Goal: Transaction & Acquisition: Book appointment/travel/reservation

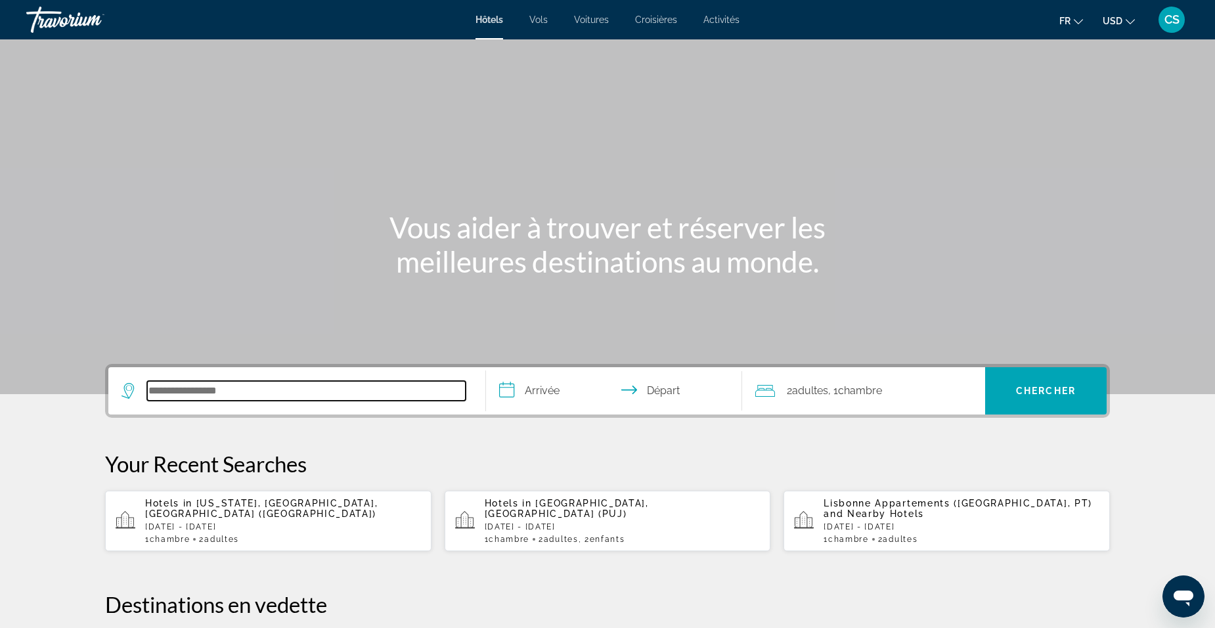
click at [331, 389] on input "Search hotel destination" at bounding box center [306, 391] width 319 height 20
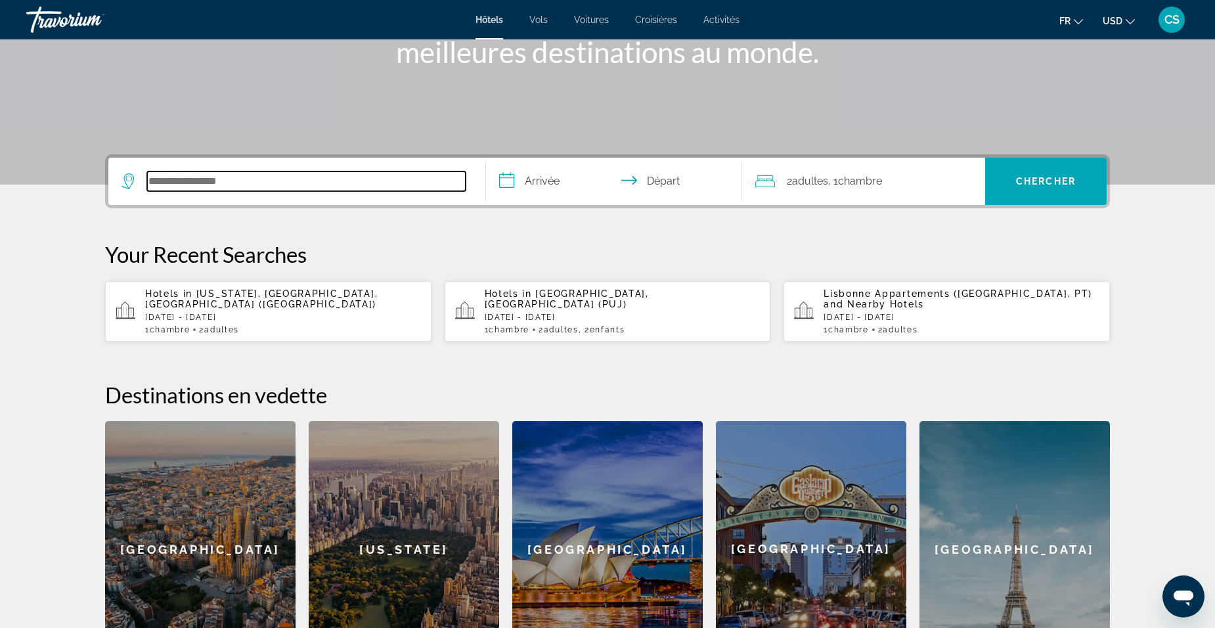
scroll to position [321, 0]
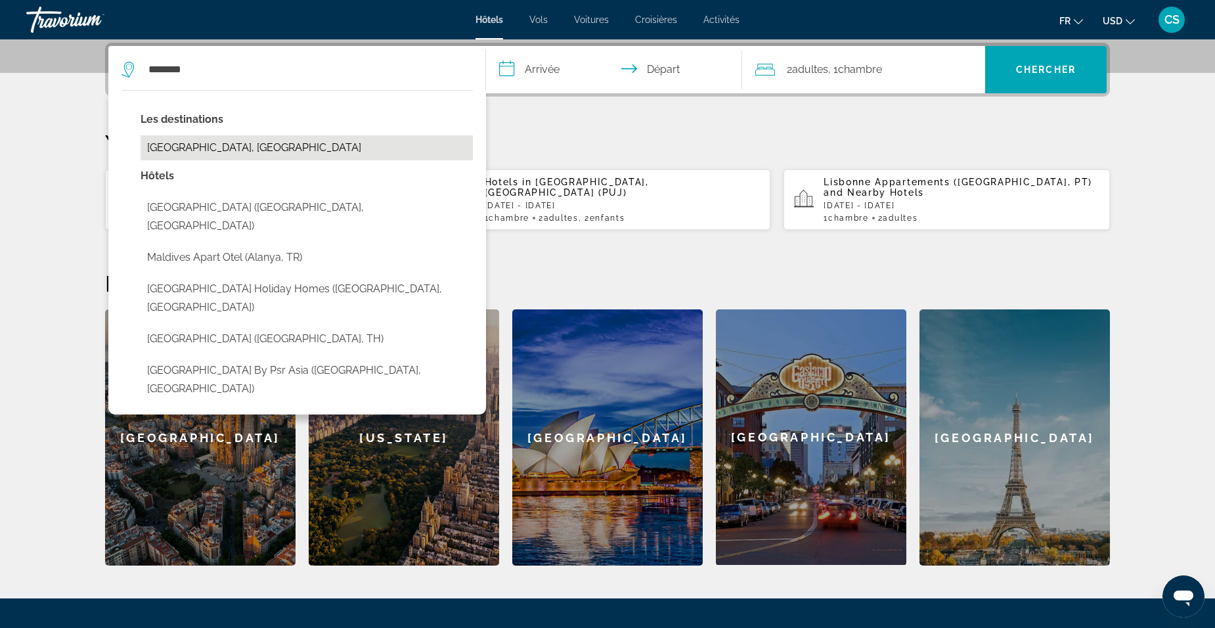
click at [323, 146] on button "[GEOGRAPHIC_DATA], [GEOGRAPHIC_DATA]" at bounding box center [307, 147] width 332 height 25
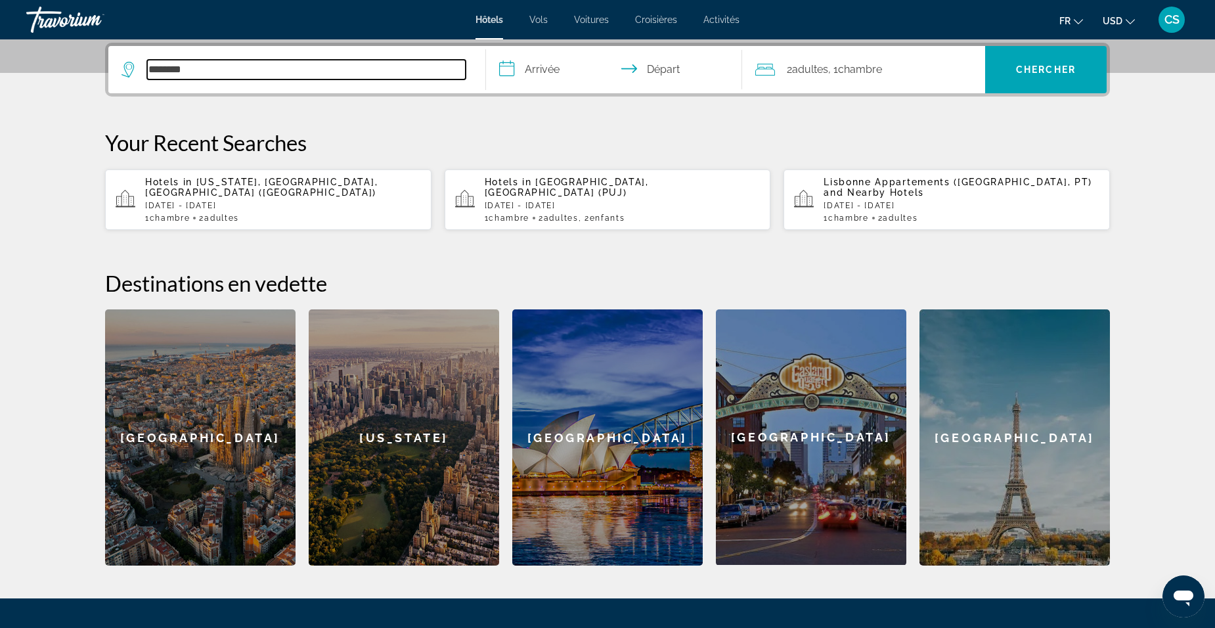
type input "**********"
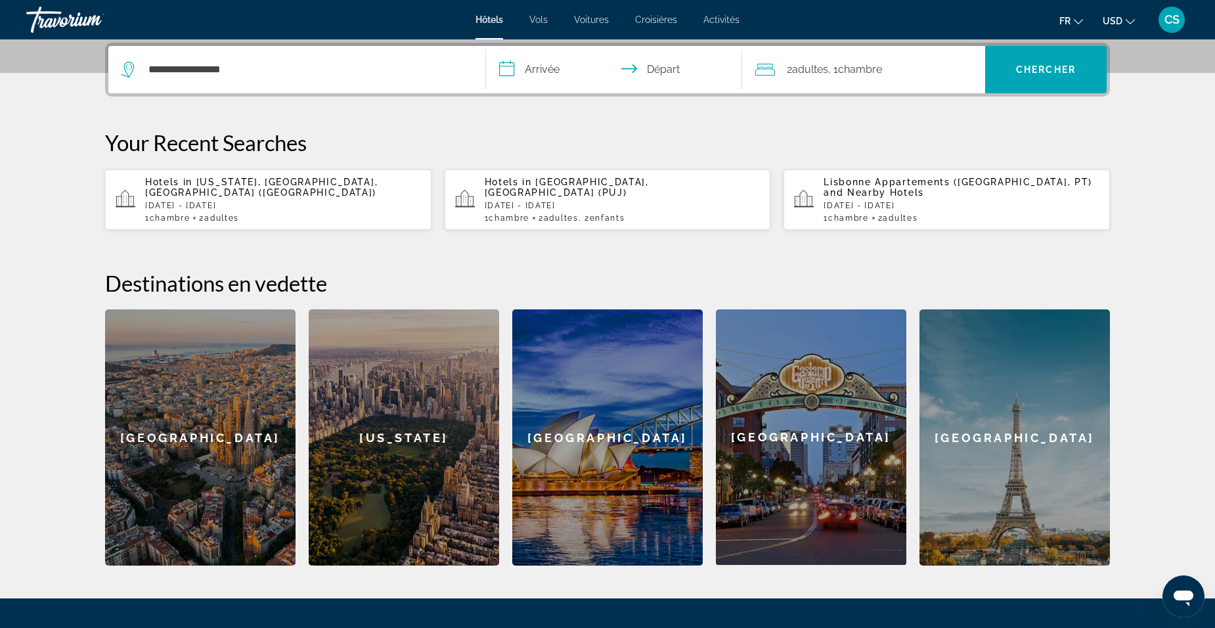
click at [576, 81] on input "**********" at bounding box center [616, 71] width 261 height 51
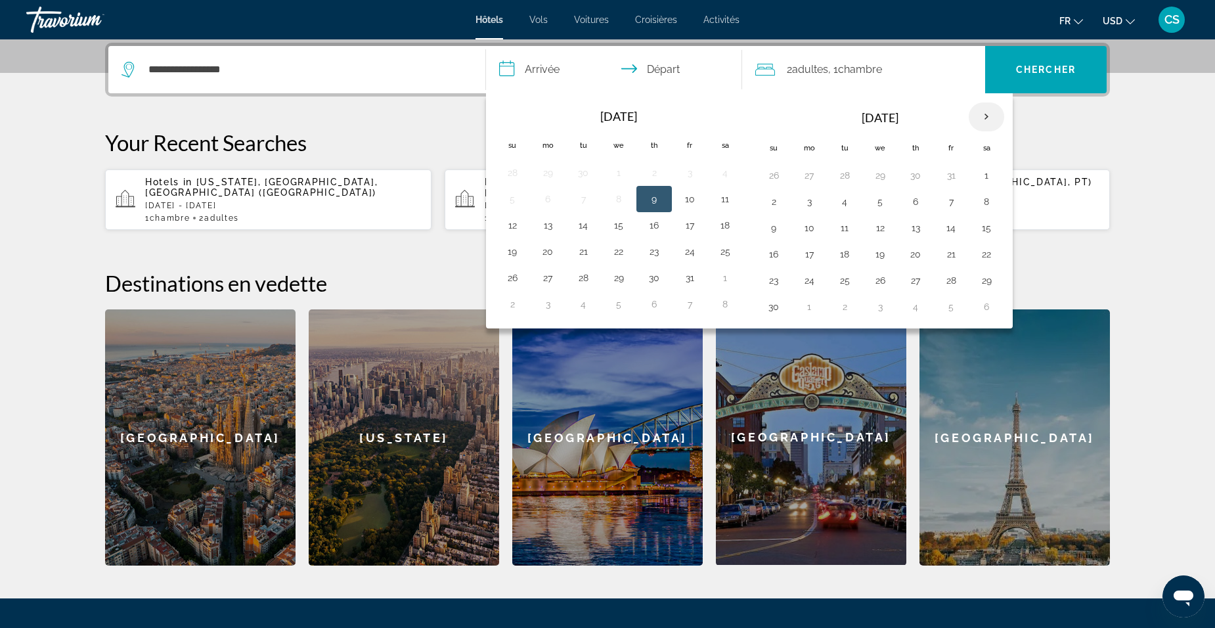
click at [974, 118] on th "Next month" at bounding box center [986, 116] width 35 height 29
click at [975, 118] on th "Next month" at bounding box center [986, 116] width 35 height 29
click at [977, 118] on th "Next month" at bounding box center [986, 116] width 35 height 29
click at [956, 225] on button "13" at bounding box center [951, 228] width 21 height 18
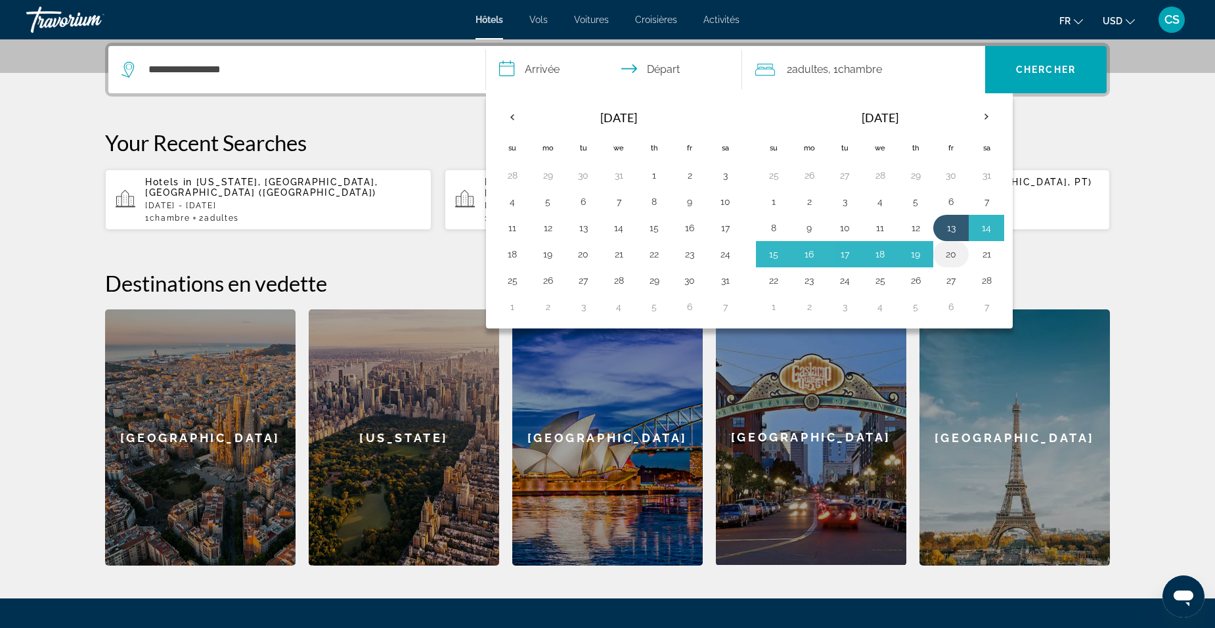
click at [946, 257] on button "20" at bounding box center [951, 254] width 21 height 18
type input "**********"
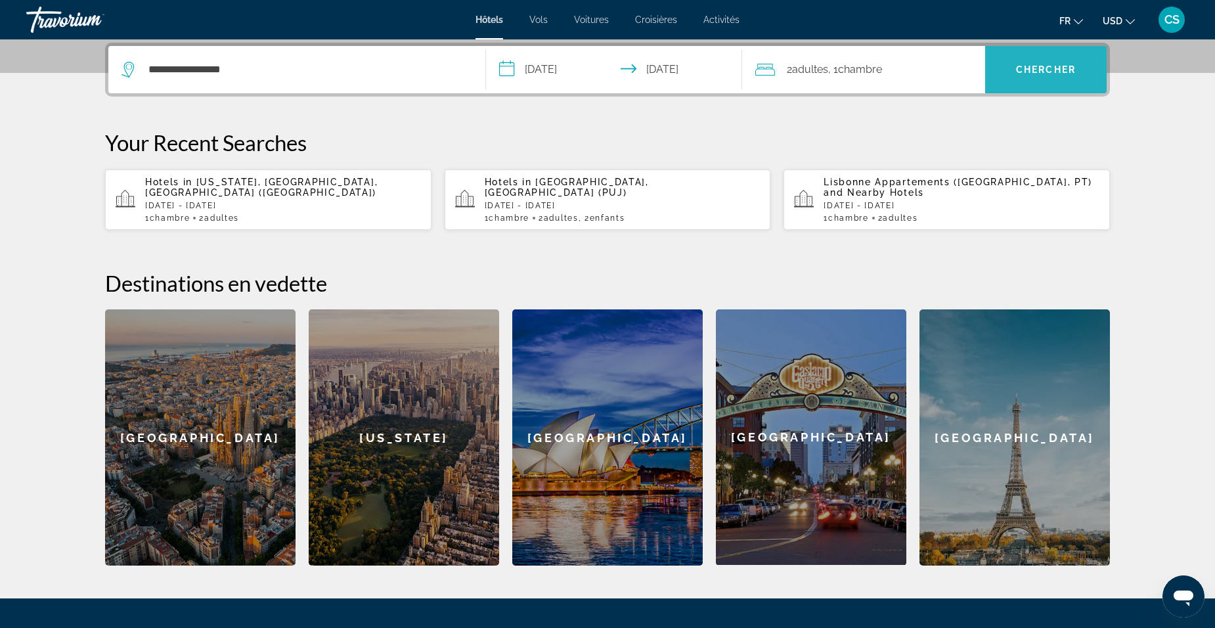
click at [1032, 81] on span "Search" at bounding box center [1046, 70] width 122 height 32
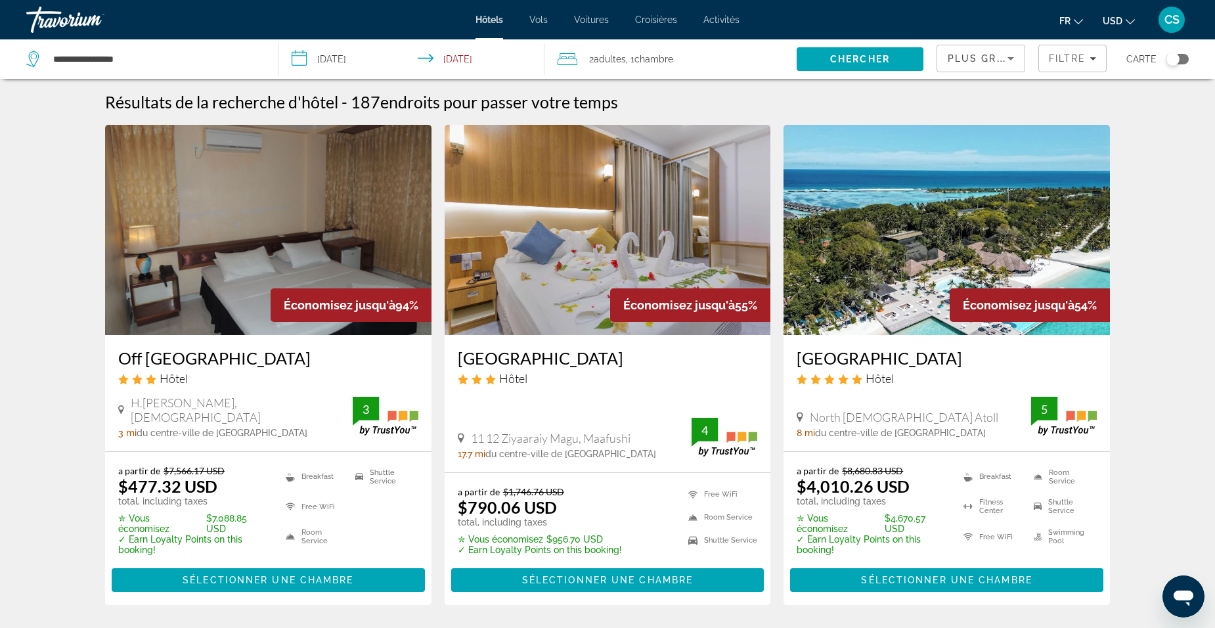
click at [1120, 16] on span "USD" at bounding box center [1113, 21] width 20 height 11
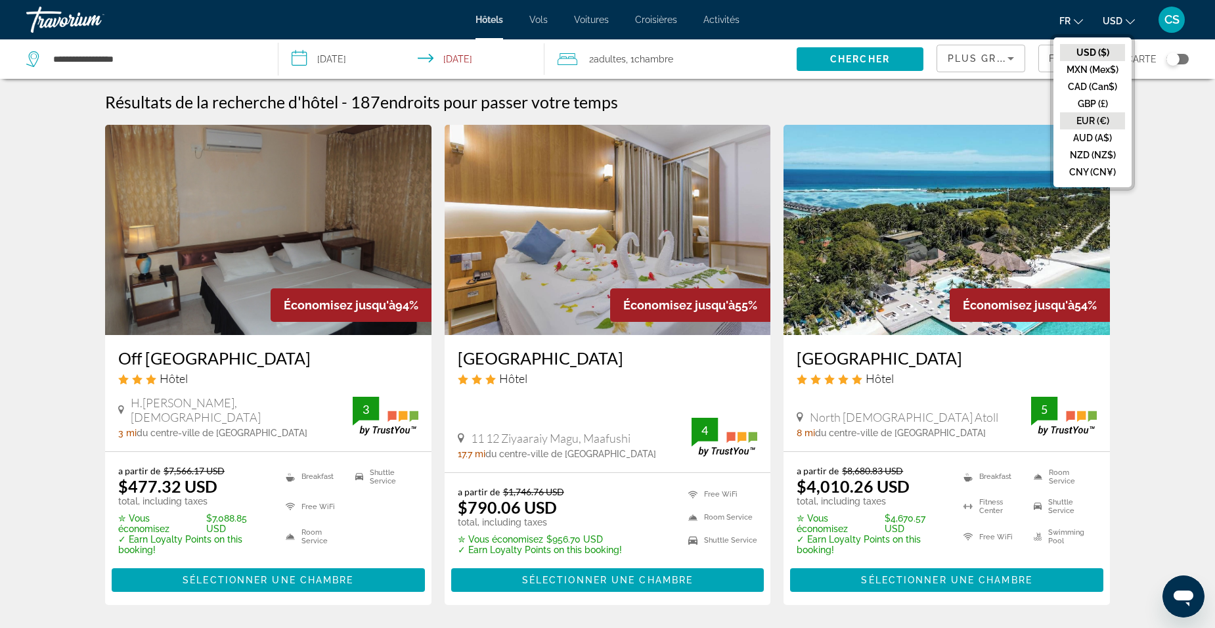
click at [1098, 127] on button "EUR (€)" at bounding box center [1092, 120] width 65 height 17
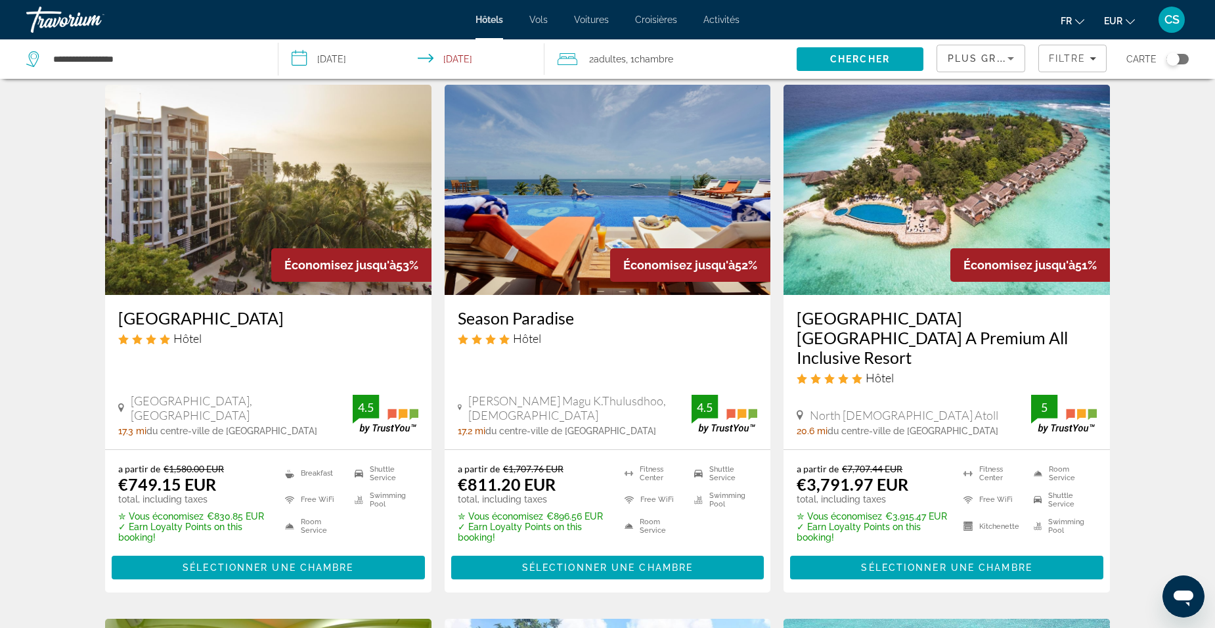
scroll to position [591, 0]
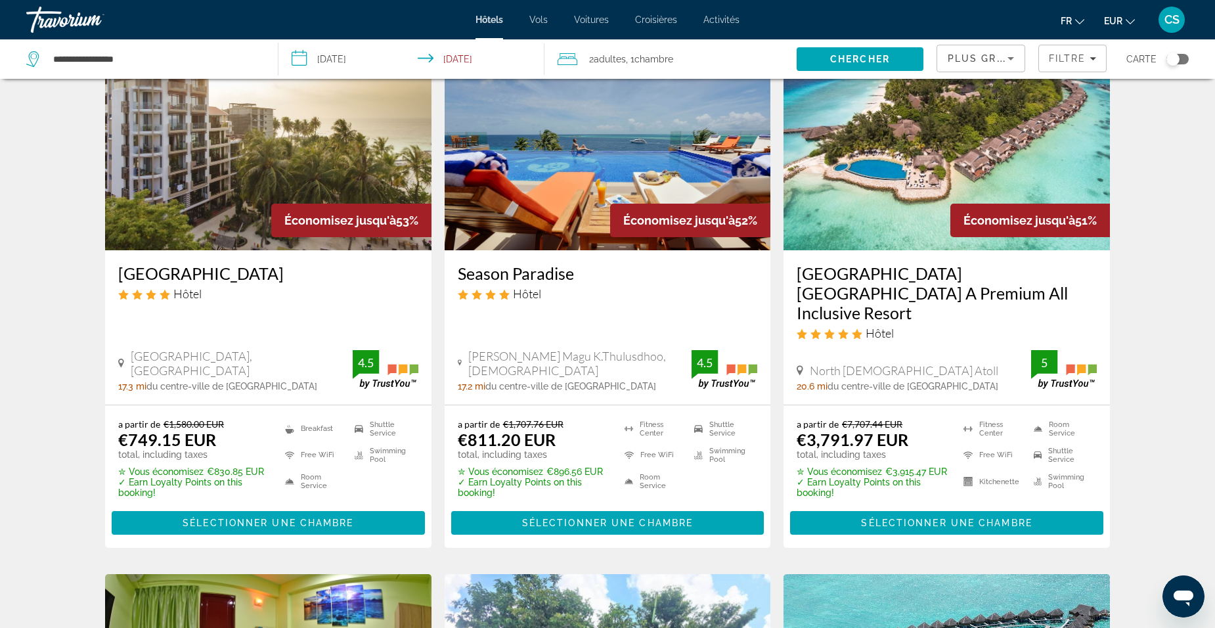
drag, startPoint x: 115, startPoint y: 265, endPoint x: 257, endPoint y: 275, distance: 142.2
click at [257, 275] on div "[GEOGRAPHIC_DATA] Hôtel [GEOGRAPHIC_DATA], Maafushi 17.3 mi du centre-ville de …" at bounding box center [268, 327] width 326 height 154
drag, startPoint x: 257, startPoint y: 275, endPoint x: 242, endPoint y: 264, distance: 18.4
copy h3 "[GEOGRAPHIC_DATA]"
click at [226, 265] on h3 "[GEOGRAPHIC_DATA]" at bounding box center [268, 273] width 300 height 20
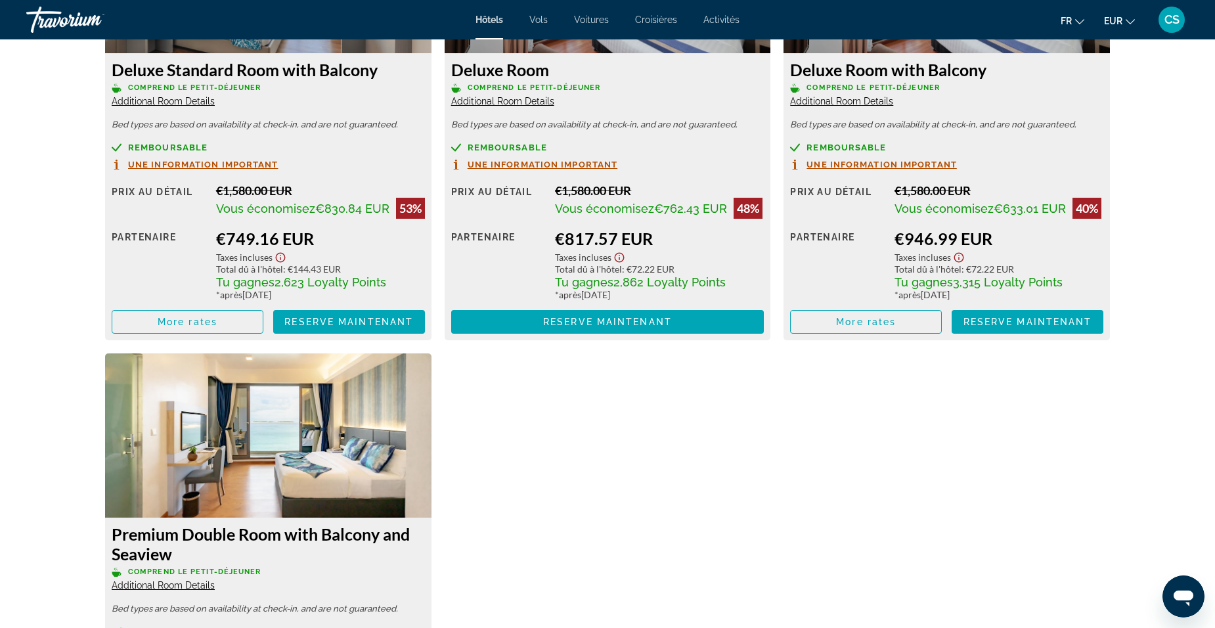
scroll to position [1839, 0]
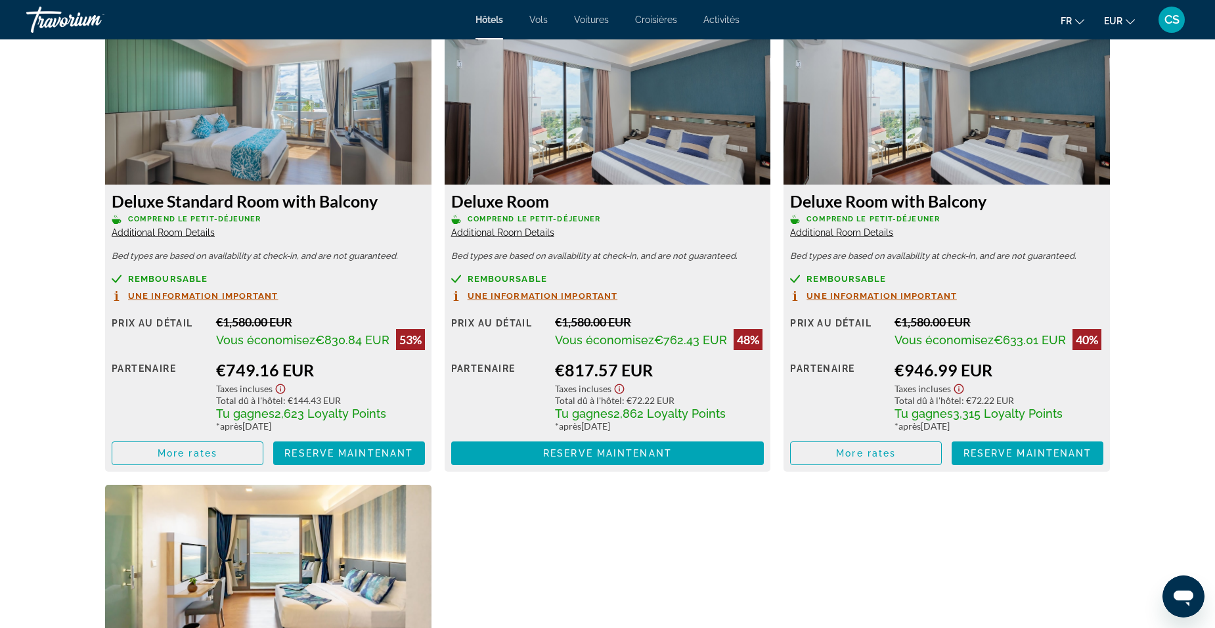
click at [198, 293] on span "Une information important" at bounding box center [203, 296] width 150 height 9
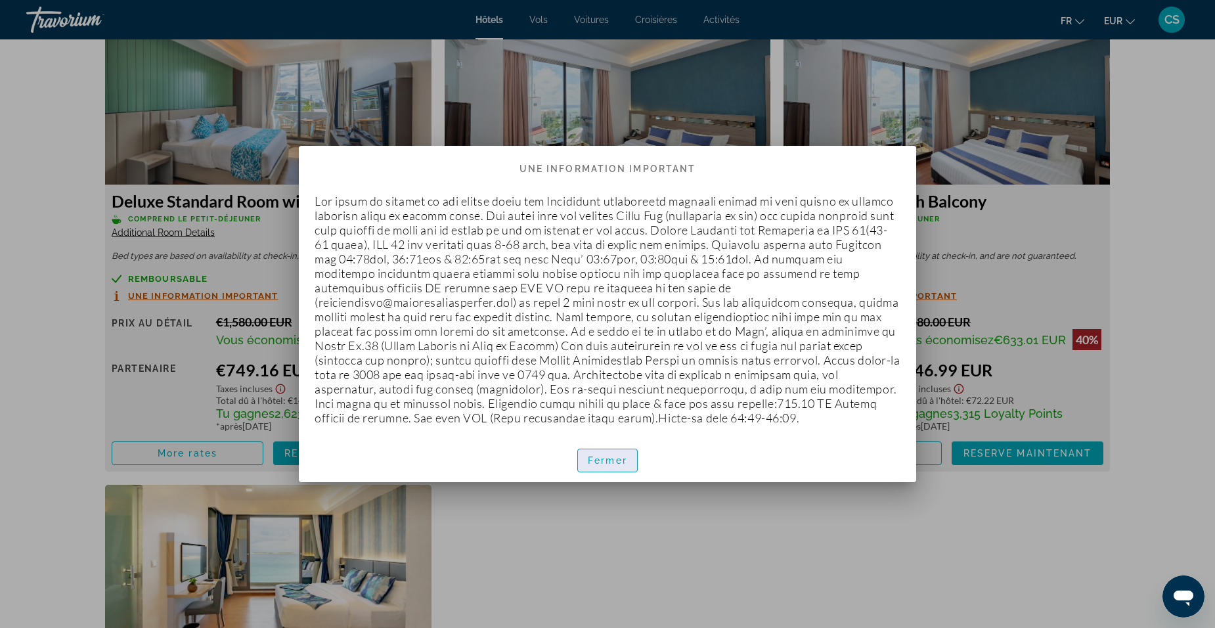
click at [600, 466] on span "button" at bounding box center [607, 461] width 59 height 32
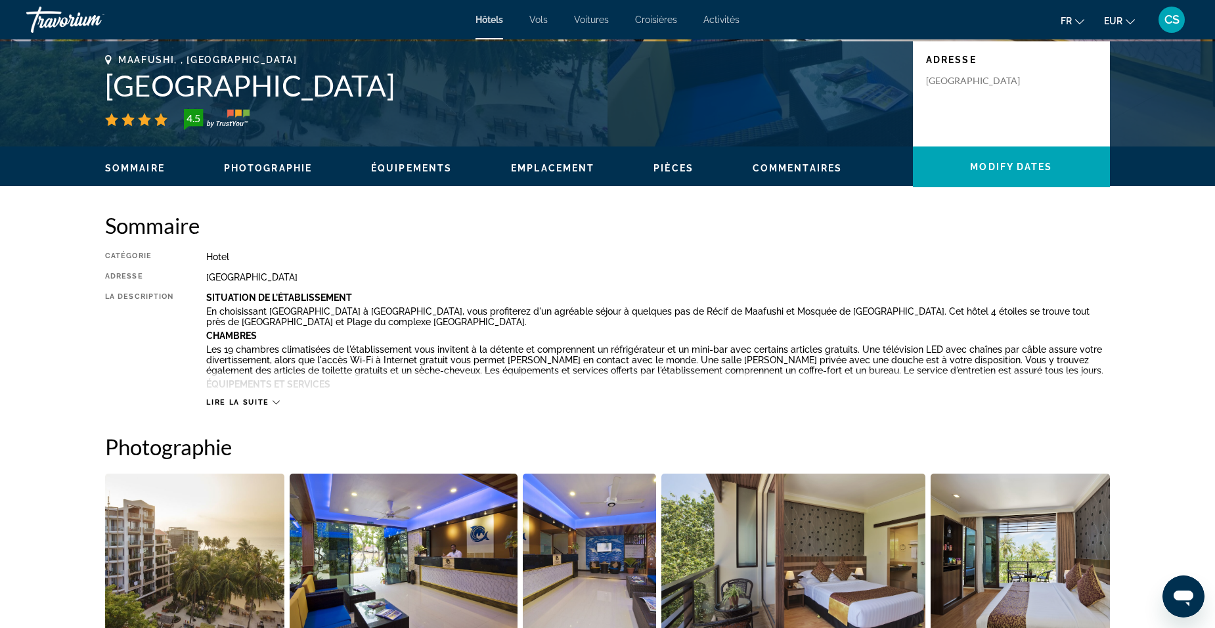
scroll to position [197, 0]
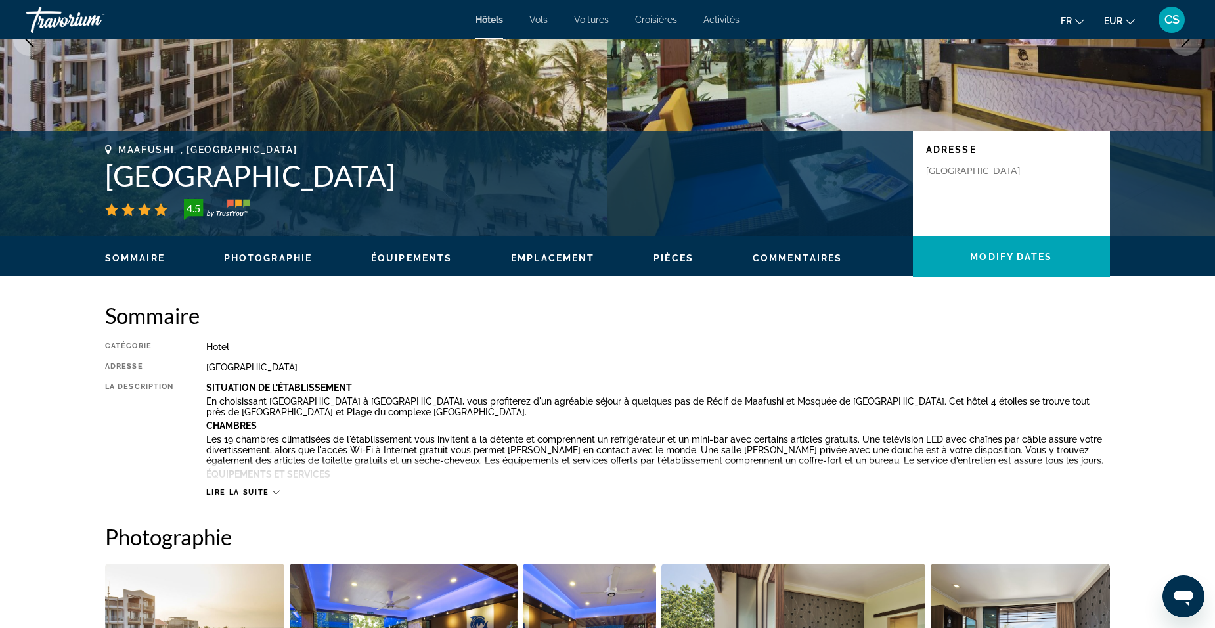
click at [826, 528] on h2 "Photographie" at bounding box center [607, 536] width 1005 height 26
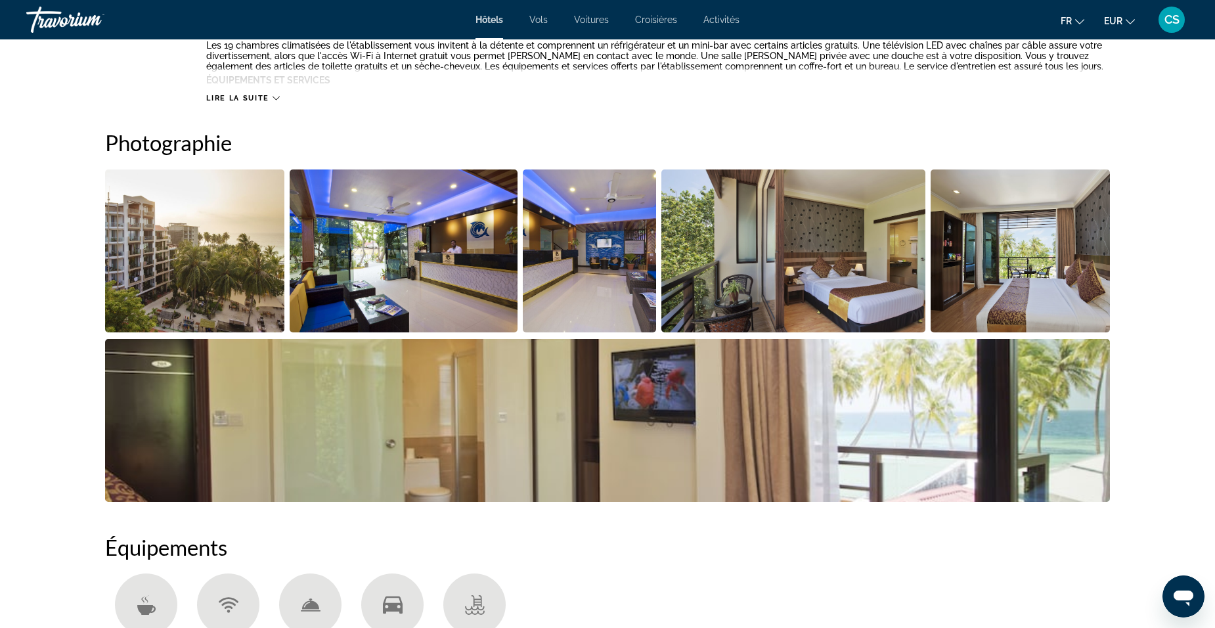
scroll to position [394, 0]
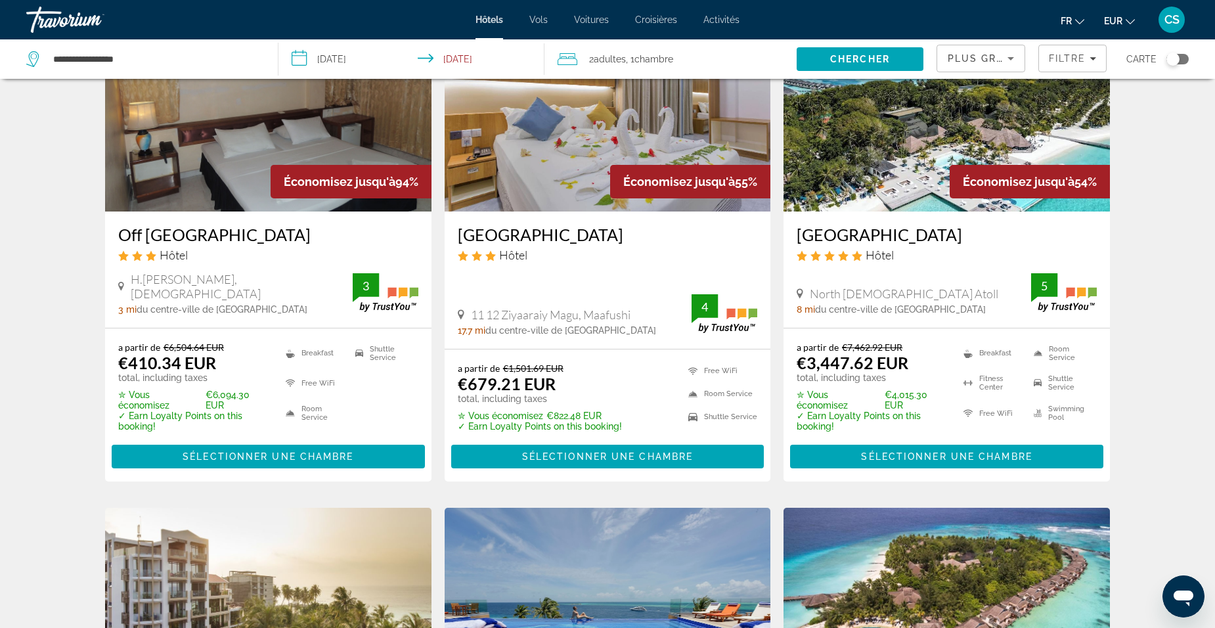
scroll to position [131, 0]
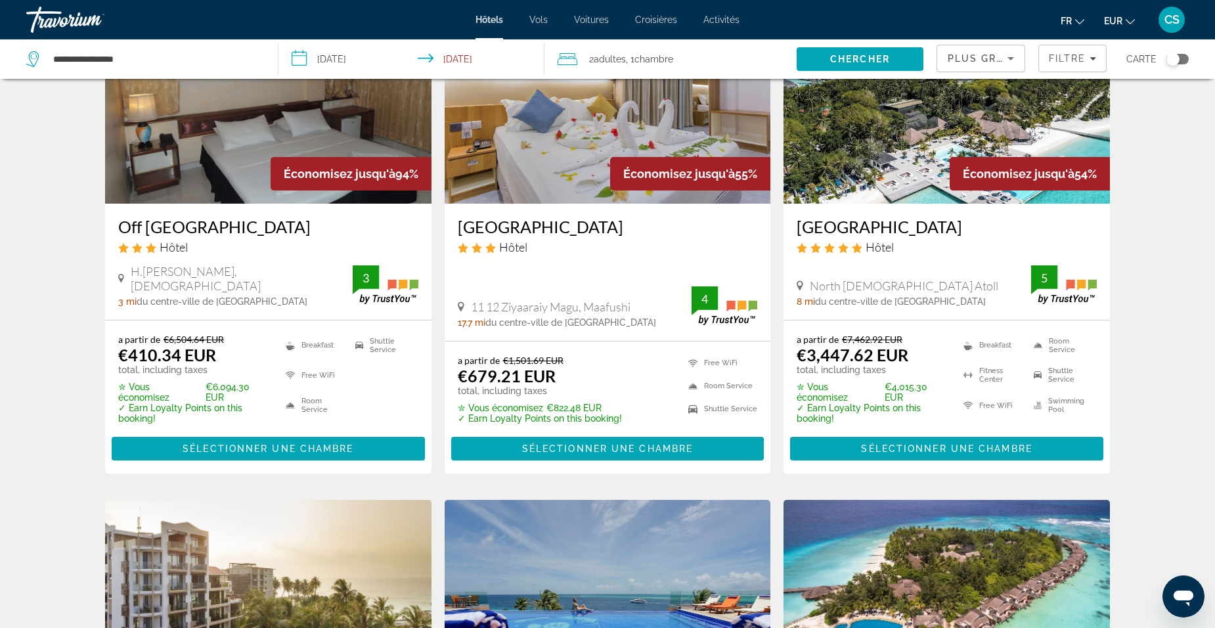
drag, startPoint x: 790, startPoint y: 230, endPoint x: 1083, endPoint y: 217, distance: 293.2
click at [1083, 217] on div "[GEOGRAPHIC_DATA] Hôtel [GEOGRAPHIC_DATA][DEMOGRAPHIC_DATA] 8 mi du centre-vill…" at bounding box center [947, 262] width 326 height 116
drag, startPoint x: 1083, startPoint y: 217, endPoint x: 1040, endPoint y: 226, distance: 43.7
copy h3 "[GEOGRAPHIC_DATA]"
click at [851, 222] on h3 "[GEOGRAPHIC_DATA]" at bounding box center [947, 227] width 300 height 20
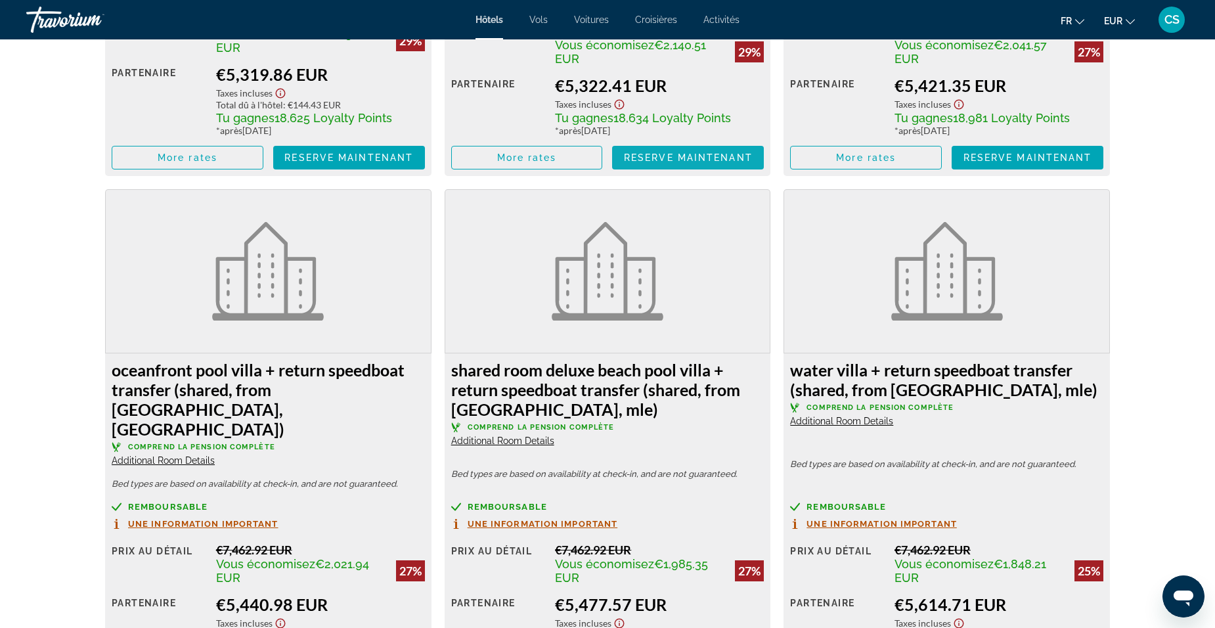
scroll to position [3160, 0]
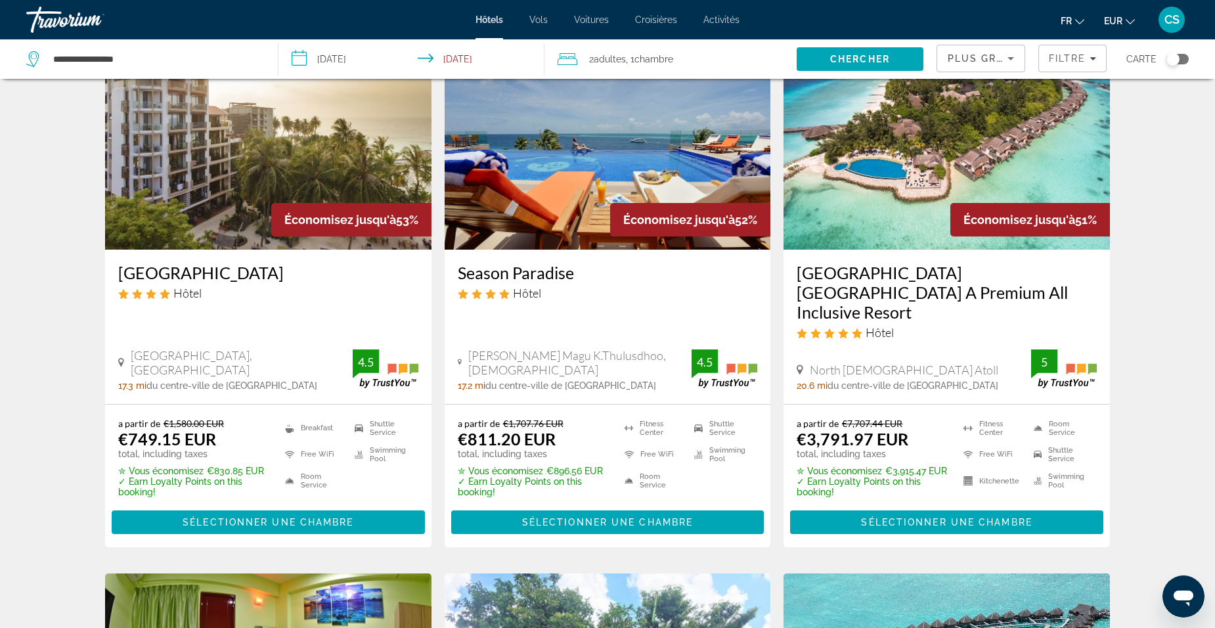
scroll to position [591, 0]
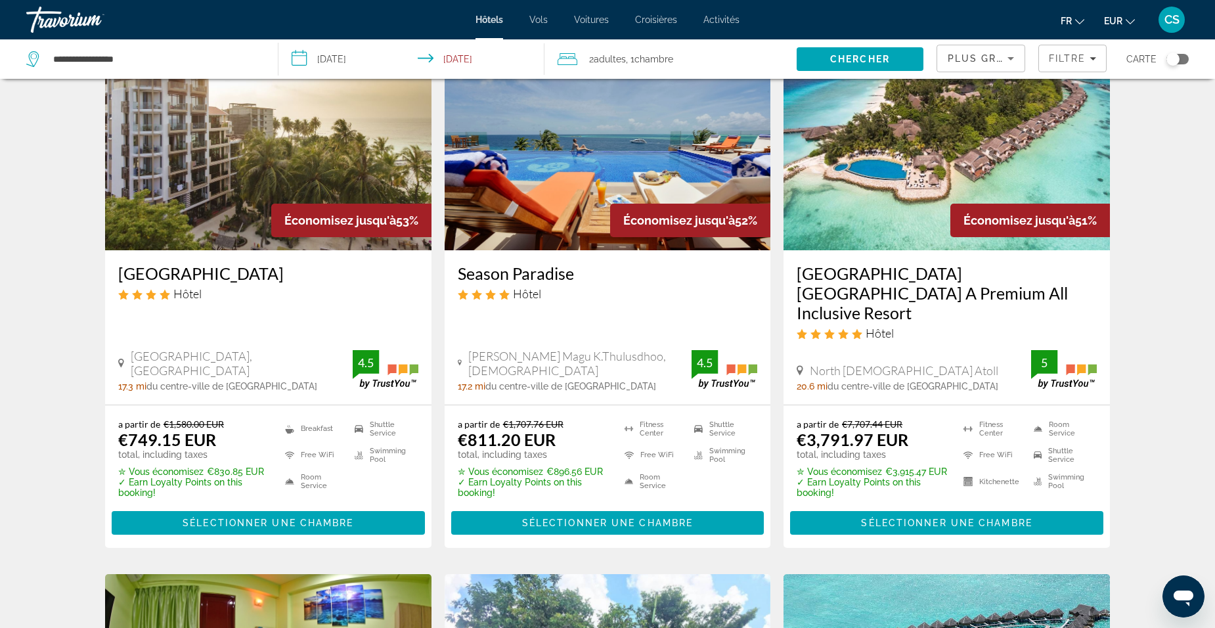
drag, startPoint x: 448, startPoint y: 275, endPoint x: 635, endPoint y: 278, distance: 187.2
click at [635, 278] on div "Season Paradise Hôtel Aria Thundee Magu K.Thulusdhoo, [DEMOGRAPHIC_DATA] 17.2 m…" at bounding box center [608, 327] width 326 height 154
copy h3 "Season Paradise"
click at [553, 277] on h3 "Season Paradise" at bounding box center [608, 273] width 300 height 20
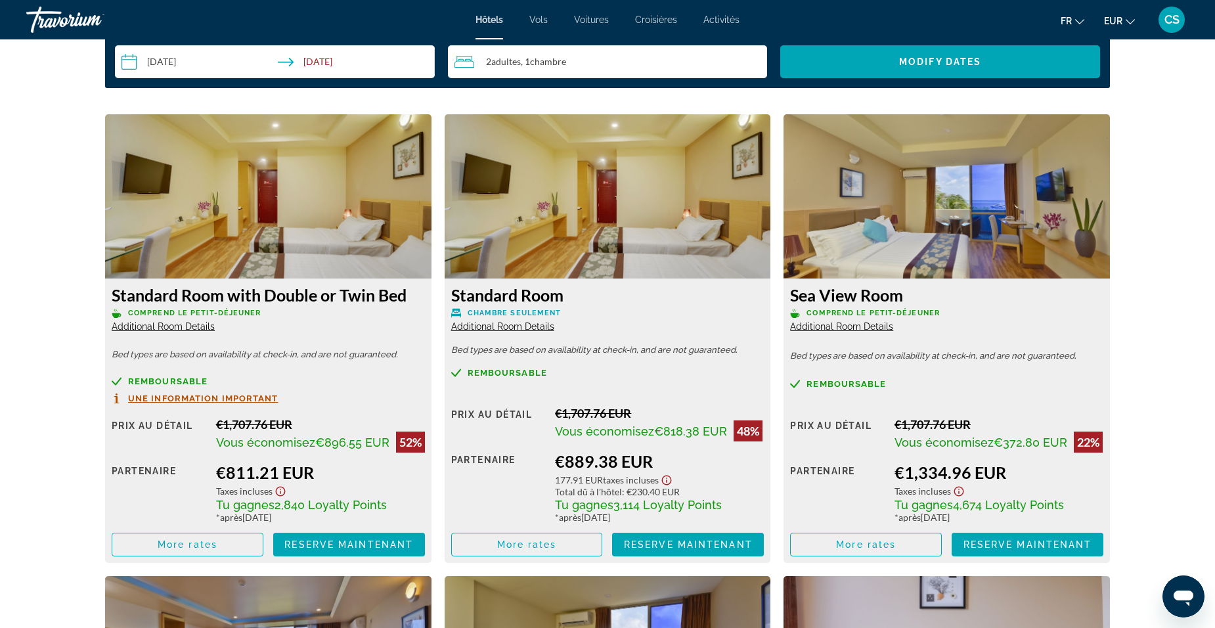
scroll to position [1707, 0]
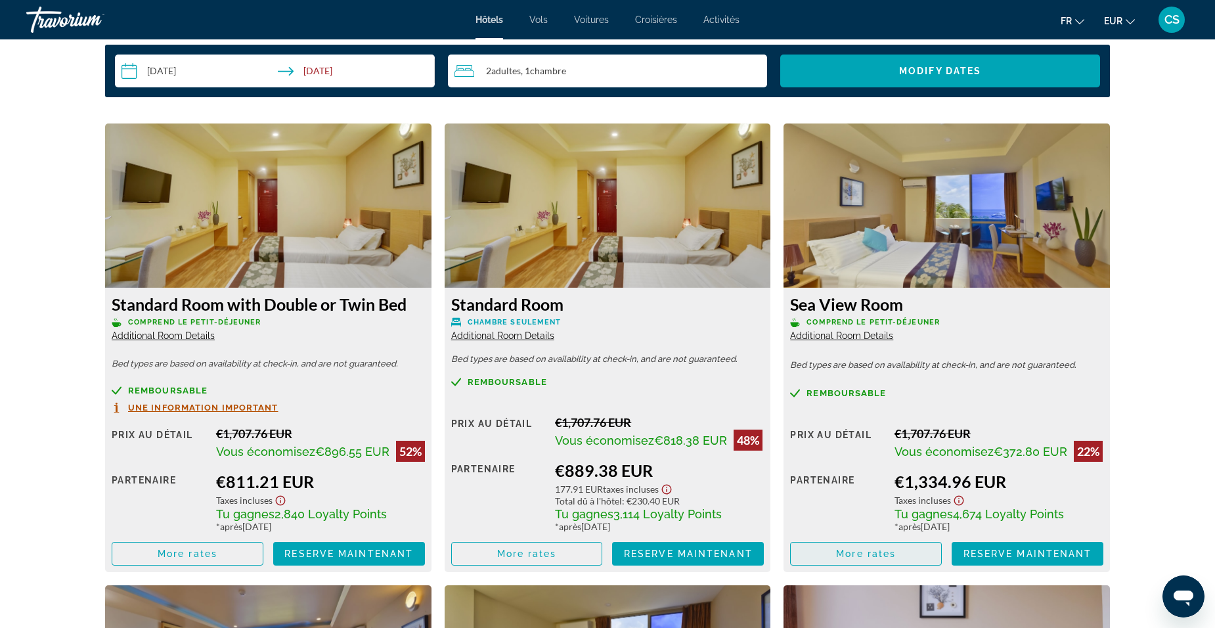
click at [840, 558] on span "More rates" at bounding box center [866, 553] width 60 height 11
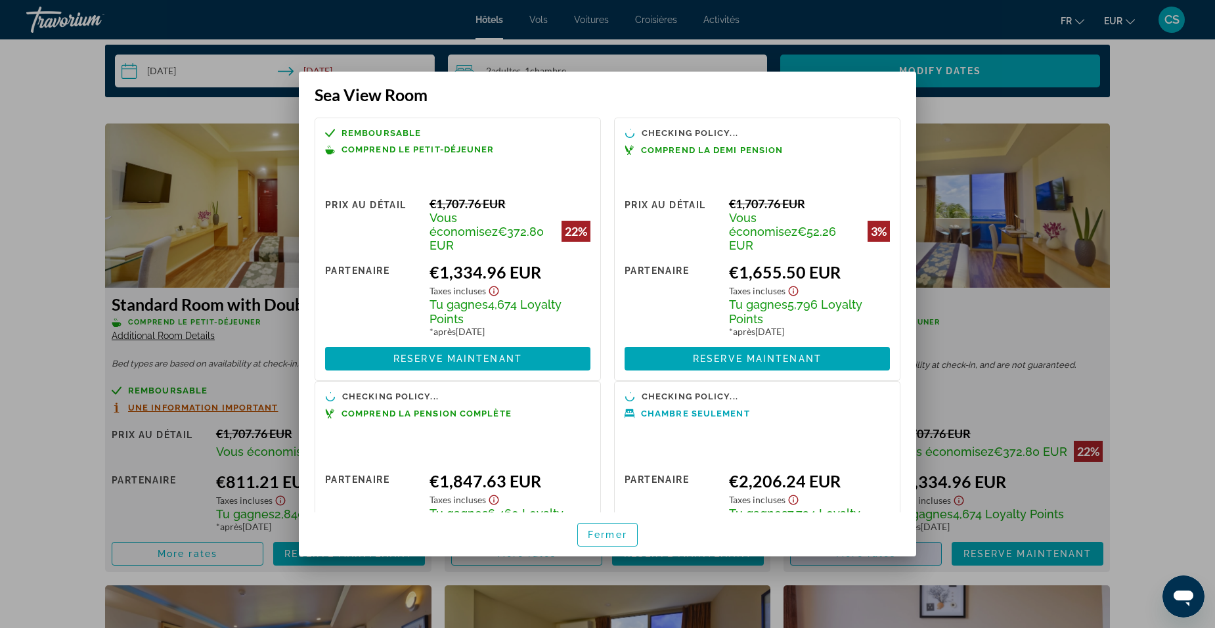
scroll to position [0, 0]
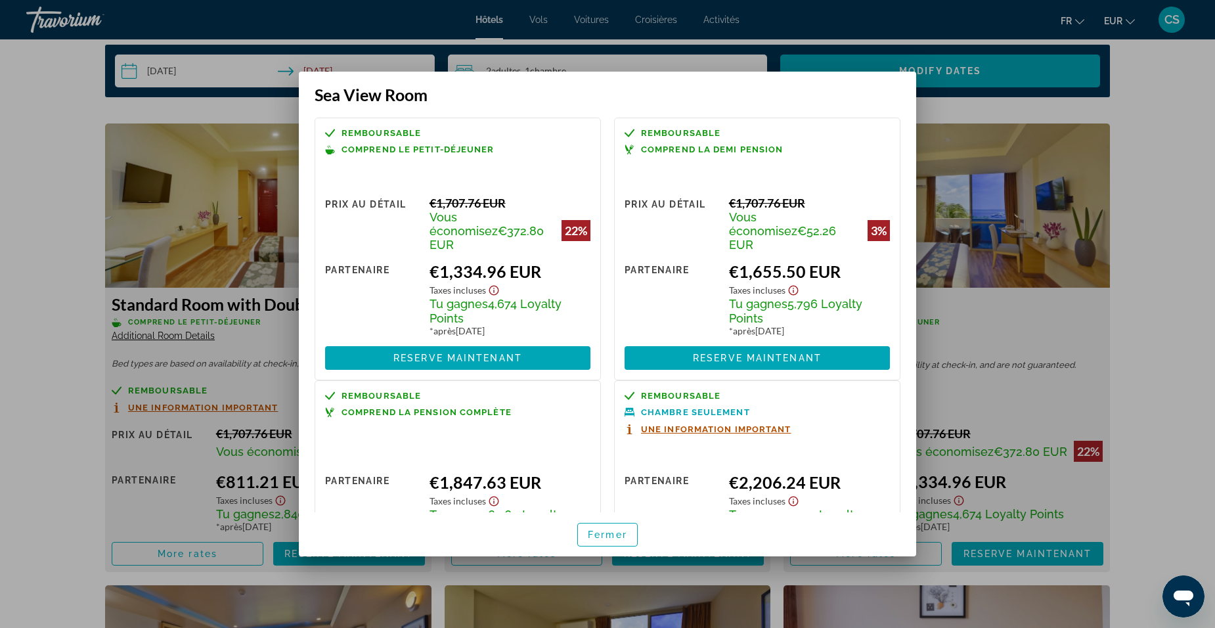
click at [68, 267] on div at bounding box center [607, 314] width 1215 height 628
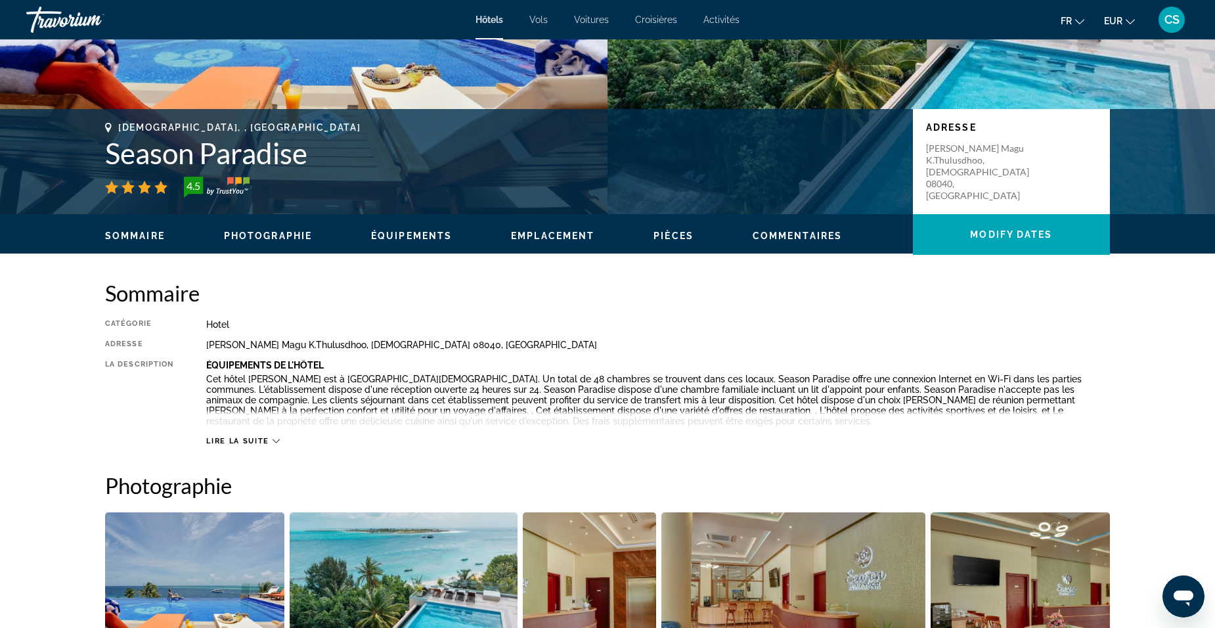
scroll to position [65, 0]
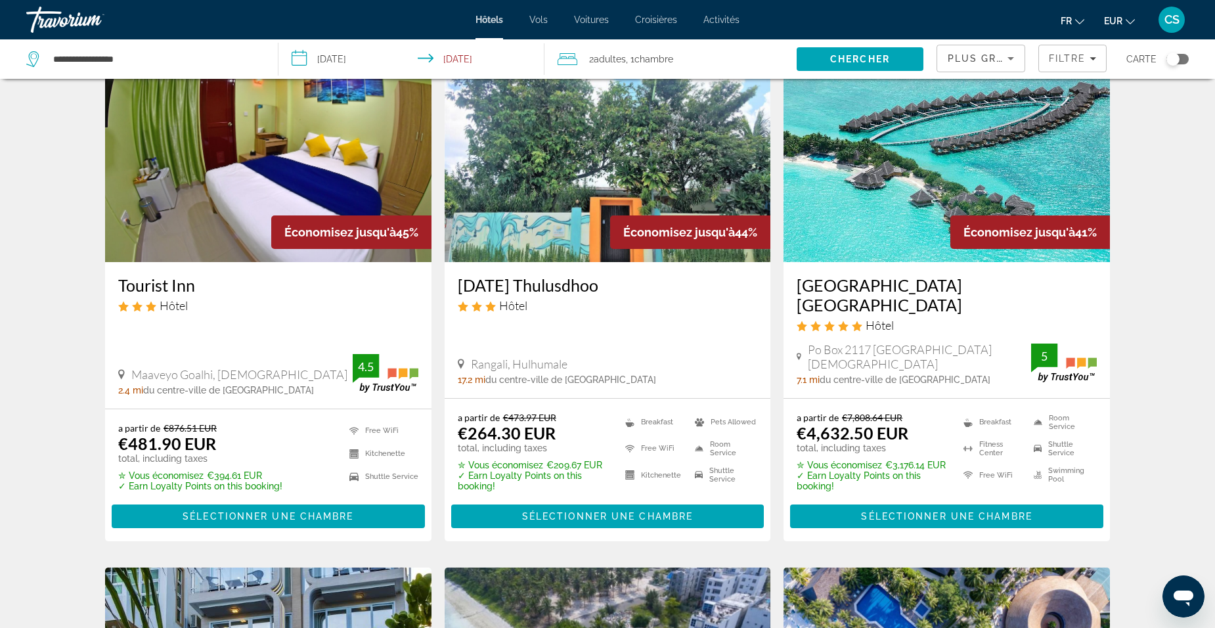
scroll to position [1117, 0]
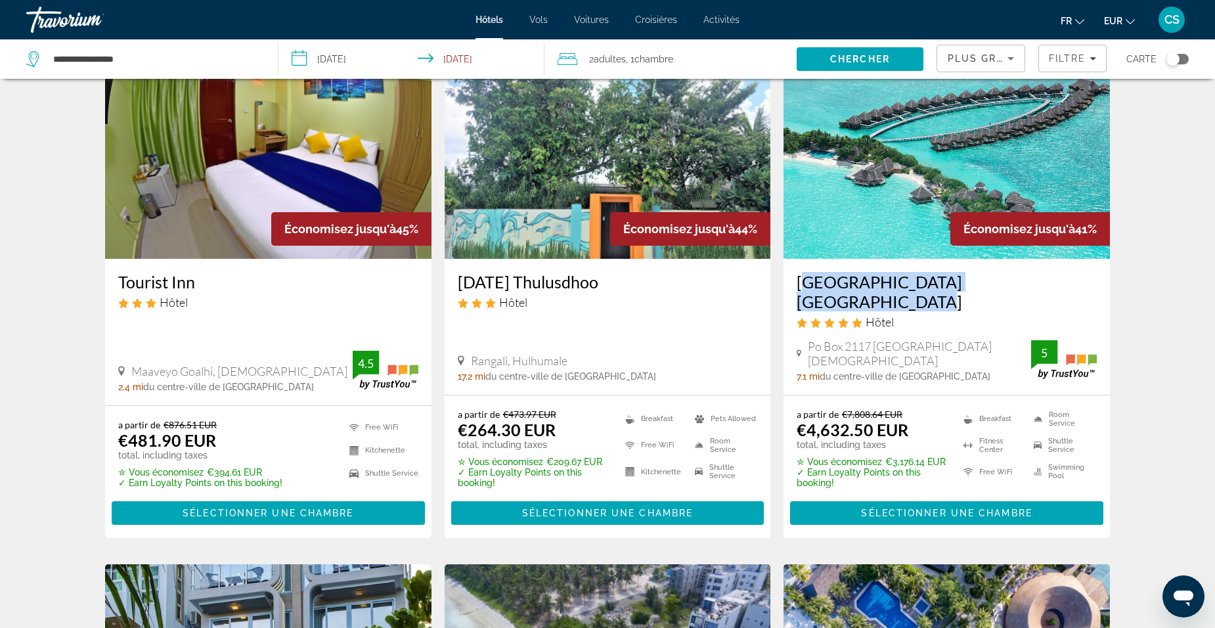
drag, startPoint x: 791, startPoint y: 260, endPoint x: 1090, endPoint y: 248, distance: 299.7
click at [1090, 259] on div "[GEOGRAPHIC_DATA] [GEOGRAPHIC_DATA] Hôtel Po Box 2117 [GEOGRAPHIC_DATA][DEMOGRA…" at bounding box center [947, 327] width 326 height 136
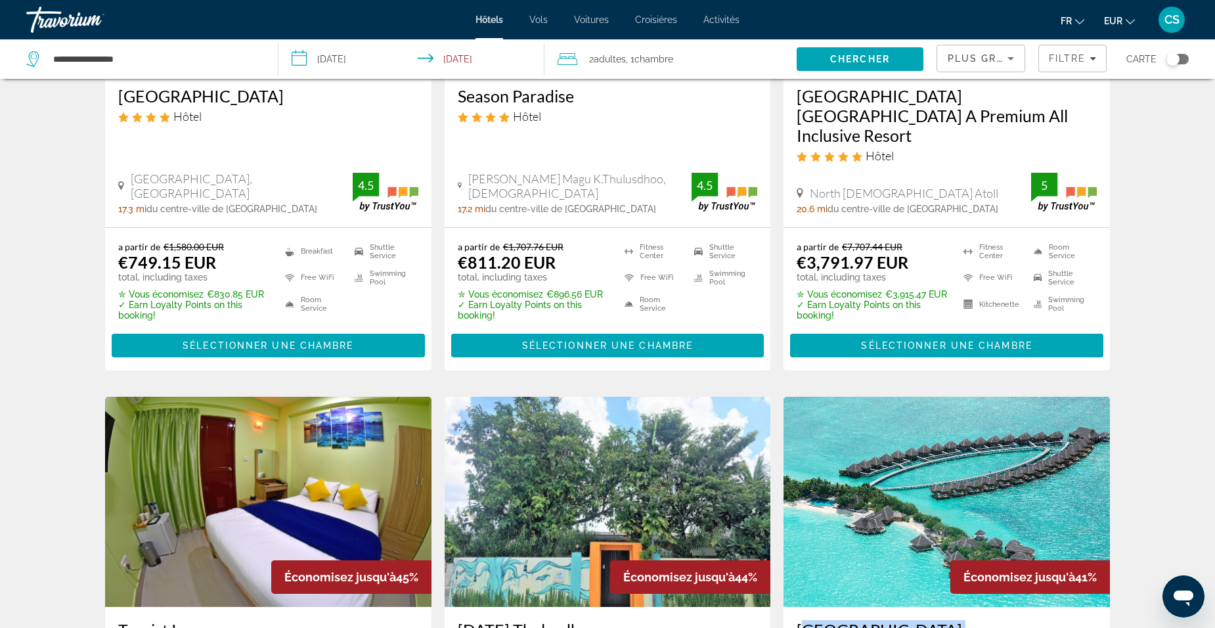
scroll to position [657, 0]
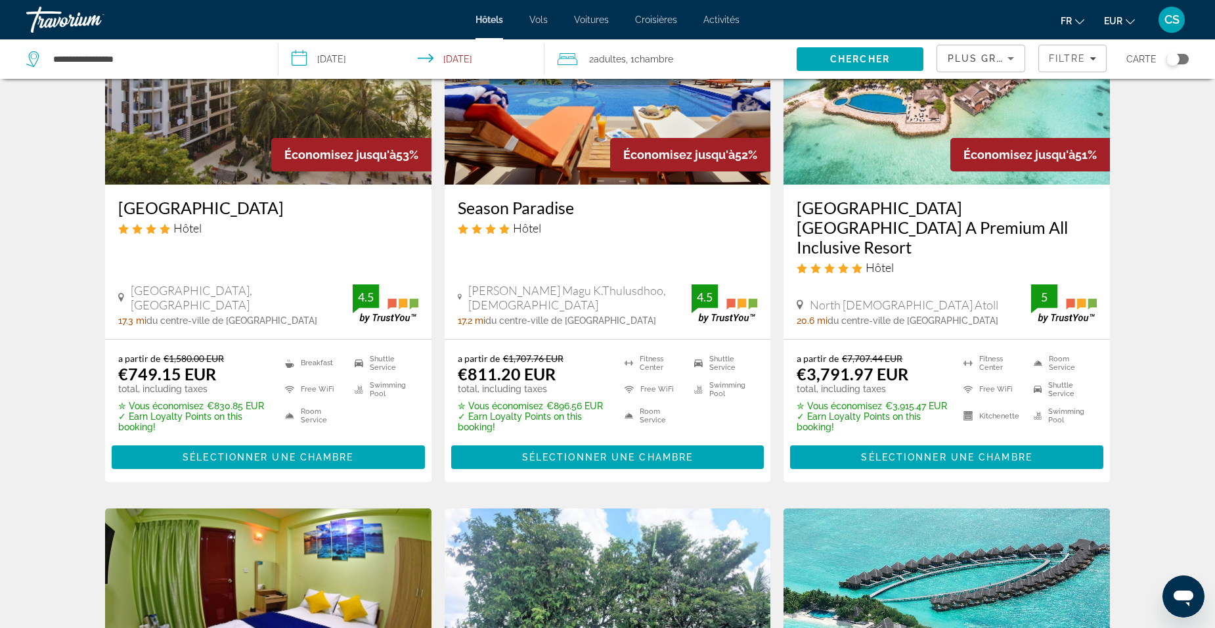
drag, startPoint x: 795, startPoint y: 202, endPoint x: 1008, endPoint y: 233, distance: 215.7
click at [1008, 233] on div "[GEOGRAPHIC_DATA] [GEOGRAPHIC_DATA] A Premium All Inclusive Resort Hôtel [GEOGR…" at bounding box center [947, 262] width 326 height 154
drag, startPoint x: 1008, startPoint y: 233, endPoint x: 989, endPoint y: 227, distance: 19.9
copy h3 "[GEOGRAPHIC_DATA] [GEOGRAPHIC_DATA] A Premium All Inclusive Resort"
click at [837, 203] on h3 "[GEOGRAPHIC_DATA] [GEOGRAPHIC_DATA] A Premium All Inclusive Resort" at bounding box center [947, 227] width 300 height 59
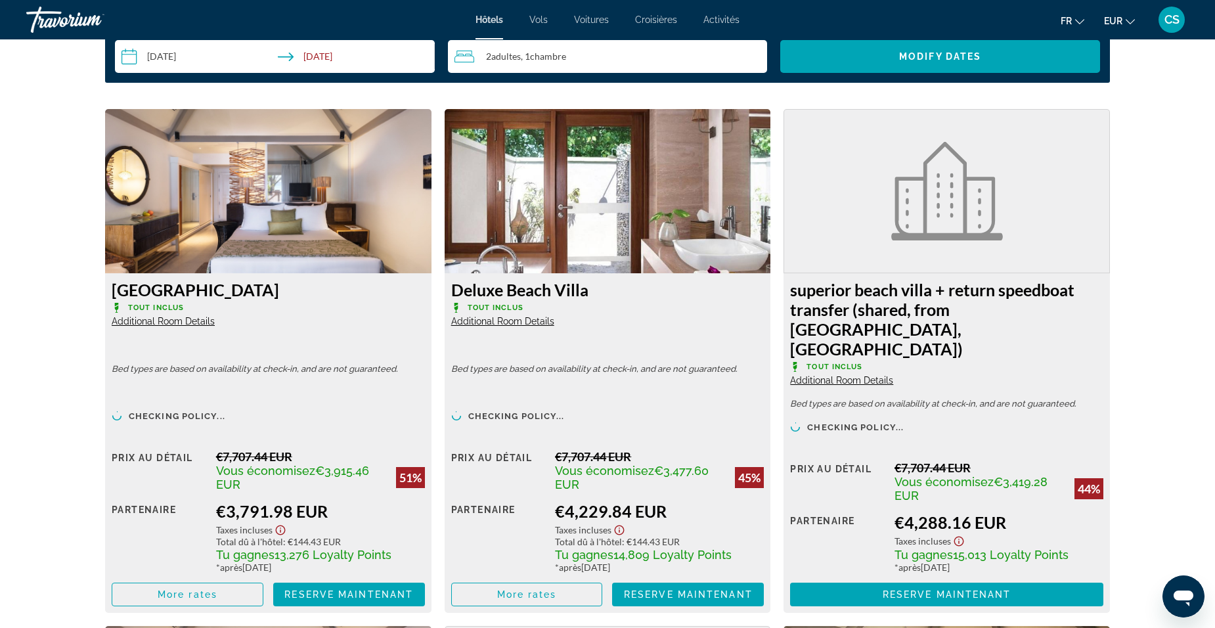
scroll to position [1773, 0]
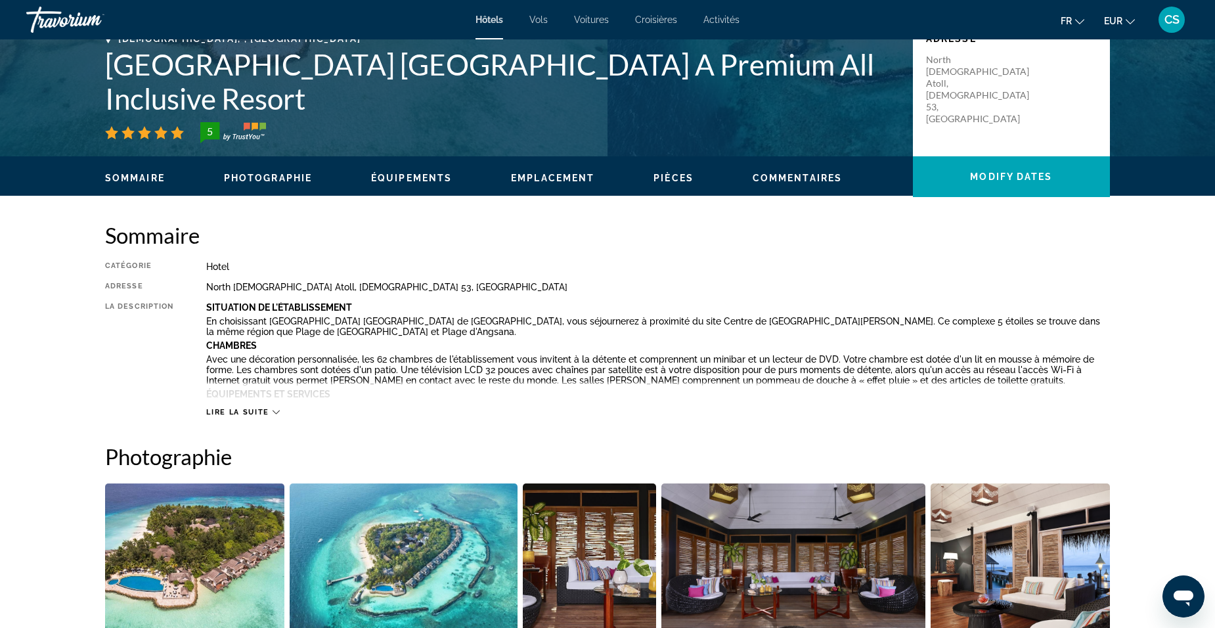
scroll to position [197, 0]
